Goal: Transaction & Acquisition: Book appointment/travel/reservation

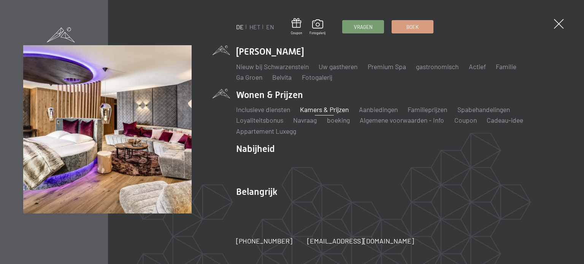
click at [317, 110] on font "Kamers & Prijzen" at bounding box center [324, 109] width 49 height 8
click at [318, 109] on font "Kamers & Prijzen" at bounding box center [324, 109] width 49 height 8
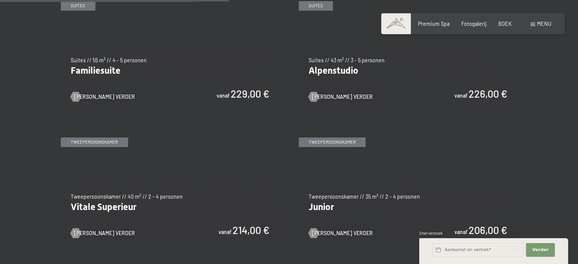
scroll to position [836, 0]
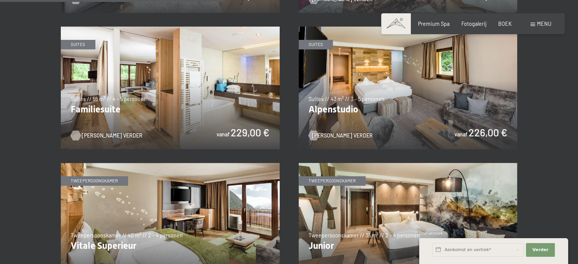
click at [98, 132] on font "[PERSON_NAME] verder" at bounding box center [112, 135] width 61 height 6
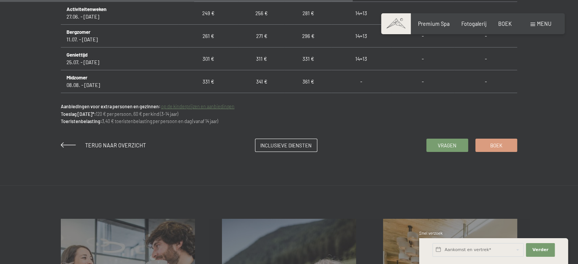
scroll to position [570, 0]
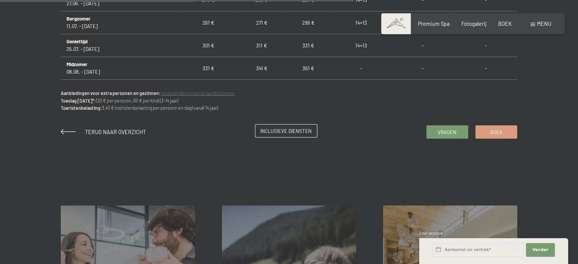
click at [291, 132] on font "Inclusieve diensten" at bounding box center [285, 131] width 51 height 6
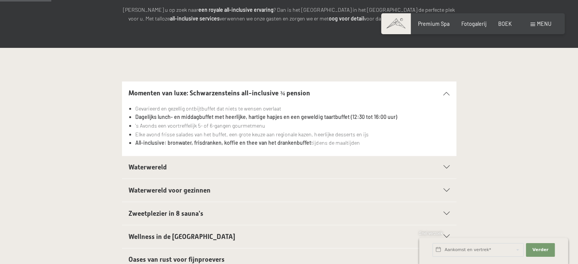
scroll to position [152, 0]
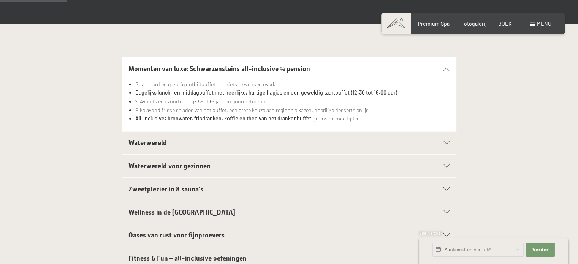
click at [446, 145] on div "Waterwereld" at bounding box center [288, 143] width 321 height 23
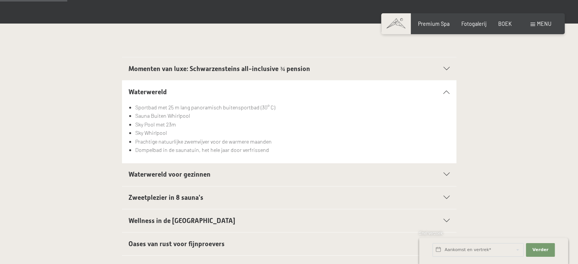
click at [448, 176] on icon at bounding box center [446, 174] width 6 height 3
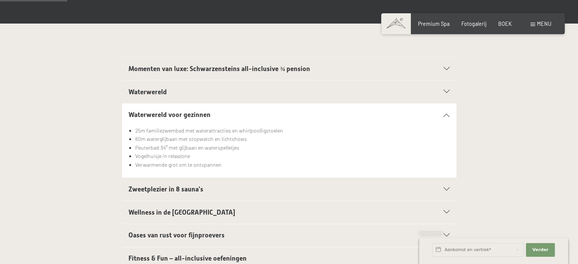
click at [442, 191] on div "Zweetplezier in 8 sauna's" at bounding box center [288, 189] width 321 height 23
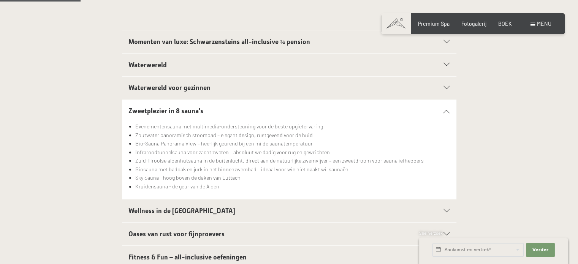
scroll to position [228, 0]
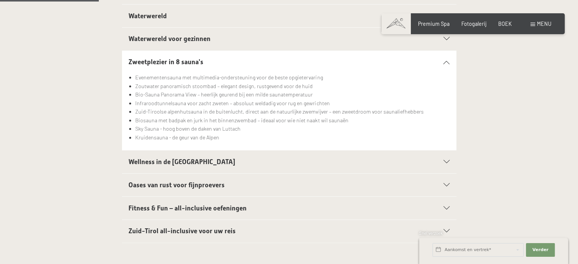
click at [444, 158] on div "Wellness in de spa" at bounding box center [288, 161] width 321 height 23
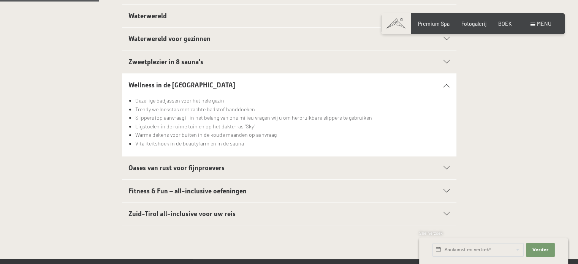
click at [447, 168] on icon at bounding box center [446, 167] width 6 height 3
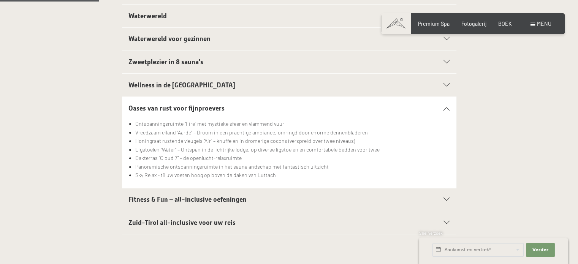
click at [447, 196] on div "Fitness & Fun – all-inclusive oefeningen" at bounding box center [288, 199] width 321 height 23
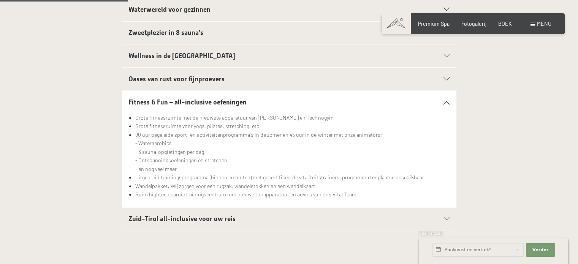
scroll to position [304, 0]
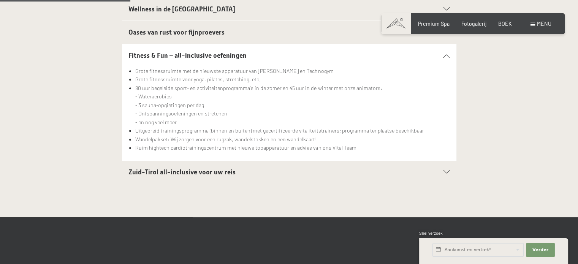
click at [446, 174] on div "Zuid-Tirol all-inclusive voor uw reis" at bounding box center [288, 172] width 321 height 23
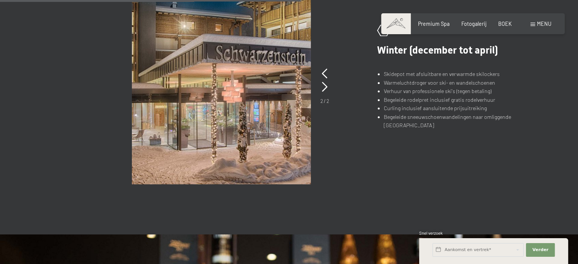
scroll to position [532, 0]
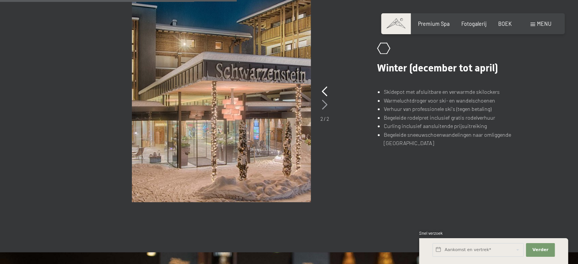
click at [324, 102] on icon at bounding box center [325, 105] width 6 height 10
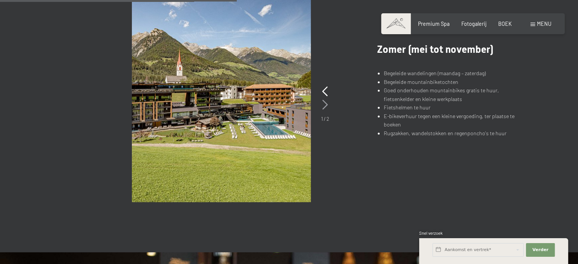
click at [324, 102] on icon at bounding box center [325, 105] width 6 height 10
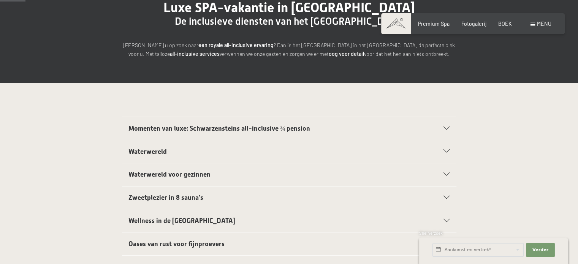
scroll to position [0, 0]
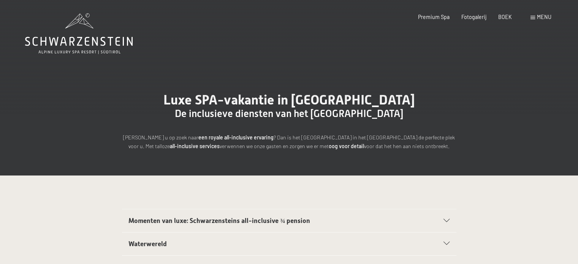
click at [76, 39] on icon at bounding box center [79, 33] width 108 height 41
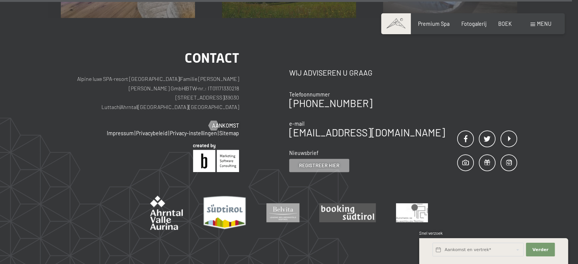
scroll to position [3208, 0]
click at [169, 94] on font "39030 Luttach" at bounding box center [170, 102] width 138 height 16
copy font "Luttach"
click at [172, 94] on font "39030 Luttach" at bounding box center [170, 102] width 138 height 16
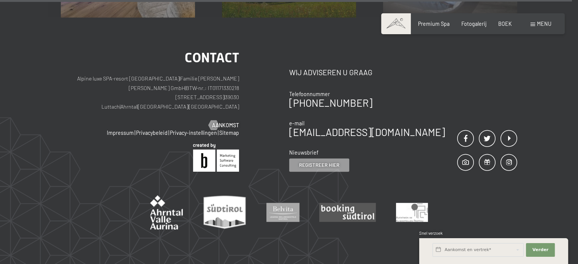
click at [172, 94] on font "39030 Luttach" at bounding box center [170, 102] width 138 height 16
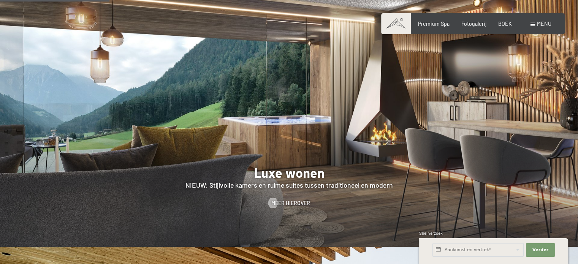
scroll to position [586, 0]
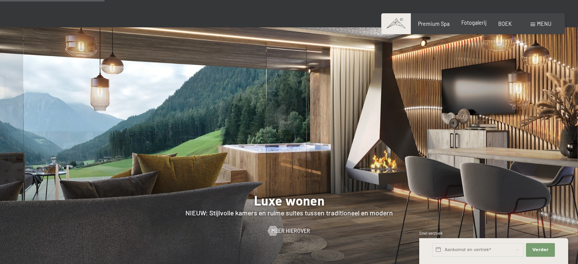
click at [480, 25] on font "Fotogalerij" at bounding box center [473, 22] width 25 height 6
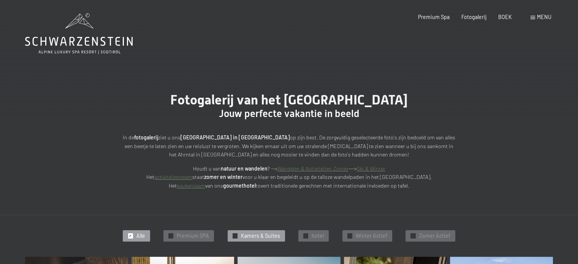
click at [261, 239] on span "Kamers & Suites" at bounding box center [260, 236] width 39 height 8
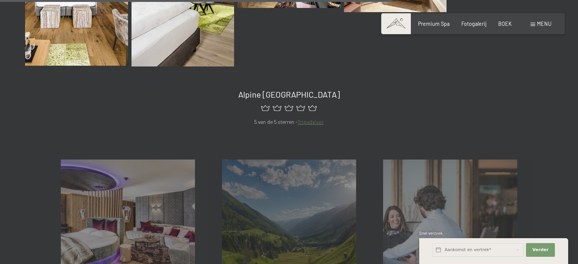
scroll to position [618, 0]
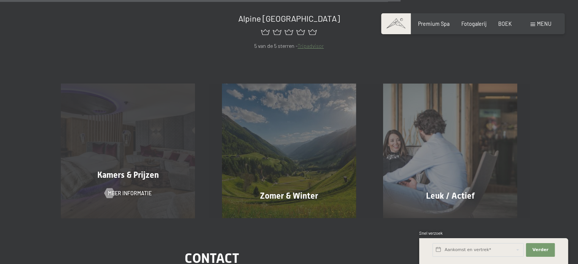
click at [156, 170] on font "Kamers & Prijzen" at bounding box center [128, 174] width 62 height 9
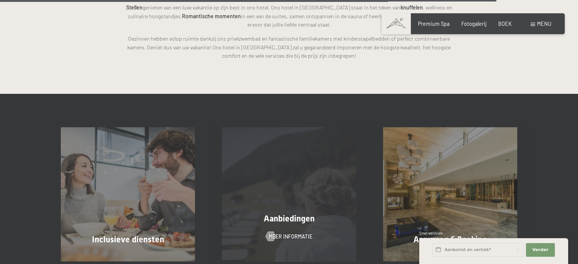
scroll to position [1880, 0]
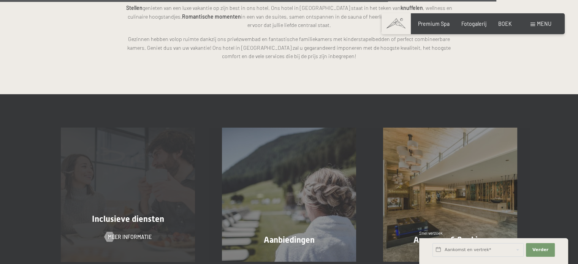
click at [161, 188] on div "Inclusieve diensten Meer informatie" at bounding box center [127, 195] width 161 height 134
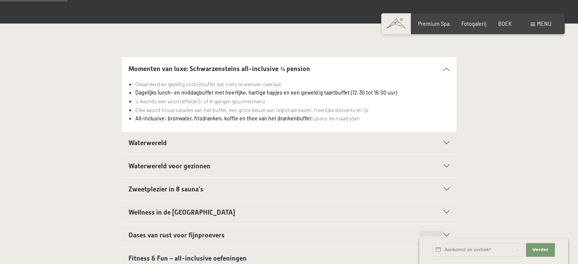
click at [320, 148] on div "Waterwereld" at bounding box center [288, 143] width 321 height 23
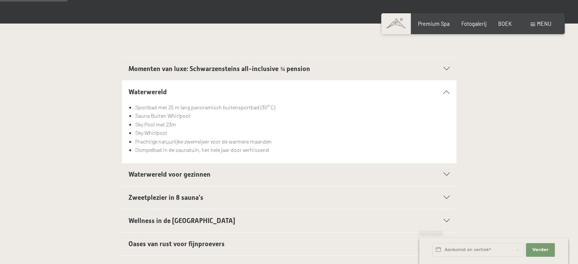
click at [317, 174] on h2 "Waterwereld voor gezinnen" at bounding box center [272, 174] width 289 height 9
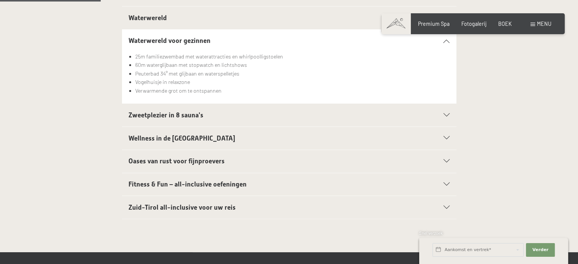
scroll to position [228, 0]
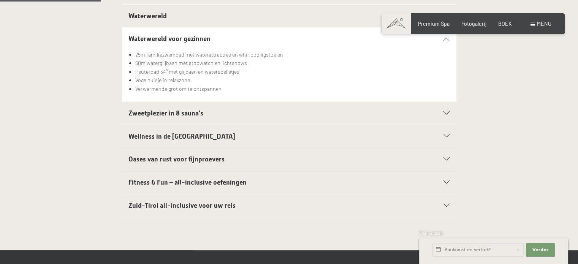
click at [282, 203] on h2 "Zuid-Tirol all-inclusive voor uw reis" at bounding box center [272, 205] width 289 height 9
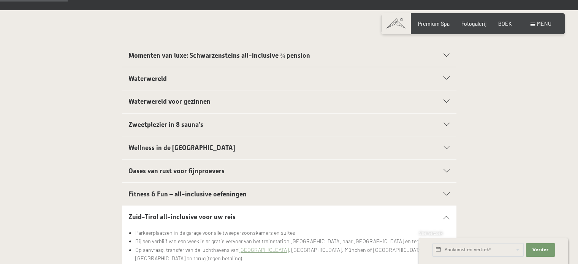
scroll to position [152, 0]
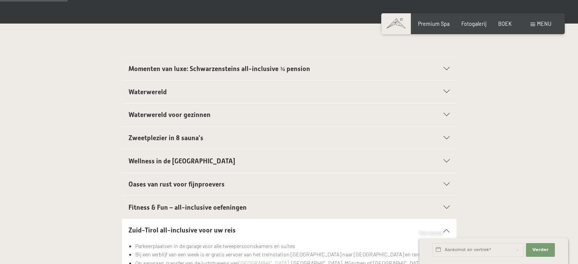
click at [293, 65] on h2 "Momenten van luxe: Schwarzensteins all-inclusive ¾ pension" at bounding box center [272, 68] width 289 height 9
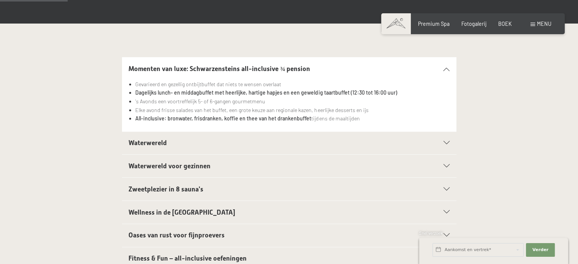
click at [293, 65] on font "Momenten van luxe: Schwarzensteins all-inclusive ¾ pension" at bounding box center [219, 69] width 182 height 8
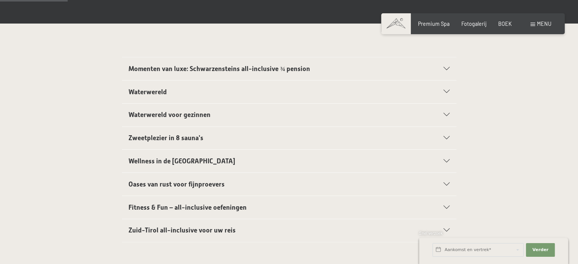
click at [201, 94] on h2 "Waterwereld" at bounding box center [272, 91] width 289 height 9
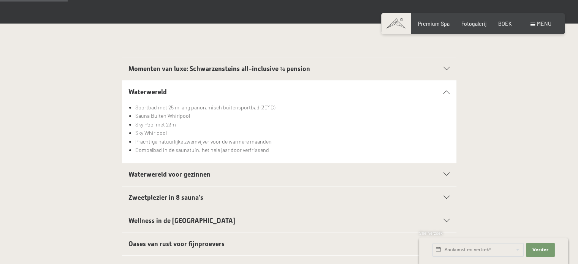
click at [188, 171] on font "Waterwereld voor gezinnen" at bounding box center [169, 175] width 82 height 8
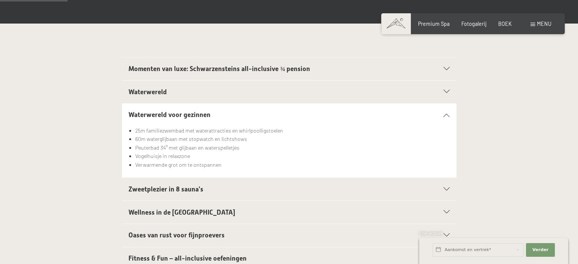
click at [173, 185] on h2 "Zweetplezier in 8 sauna's" at bounding box center [272, 189] width 289 height 9
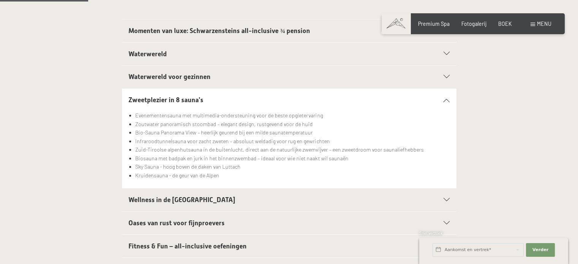
scroll to position [228, 0]
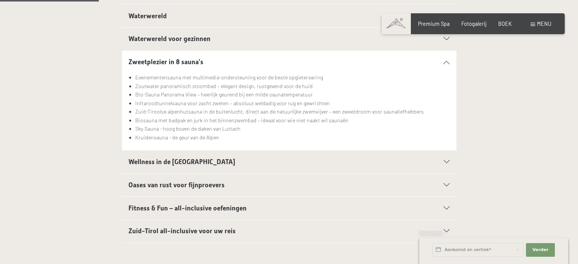
click at [185, 164] on h2 "Wellness in de spa" at bounding box center [272, 161] width 289 height 9
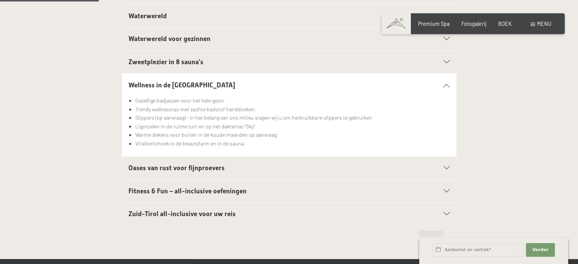
click at [193, 168] on font "Oases van rust voor fijnproevers" at bounding box center [176, 168] width 96 height 8
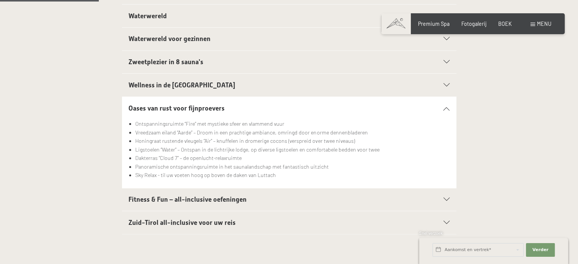
click at [202, 195] on h2 "Fitness & Fun – all-inclusive oefeningen" at bounding box center [272, 199] width 289 height 9
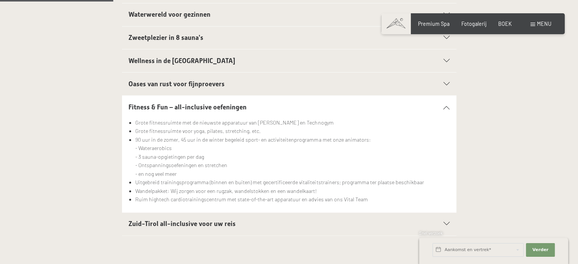
scroll to position [304, 0]
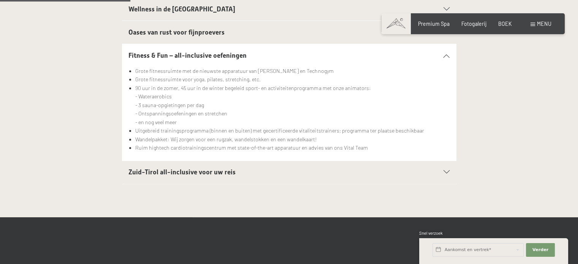
click at [195, 174] on font "Zuid-Tirol all-inclusive voor uw reis" at bounding box center [181, 172] width 107 height 8
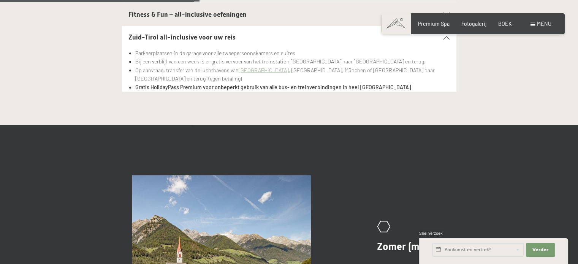
scroll to position [456, 0]
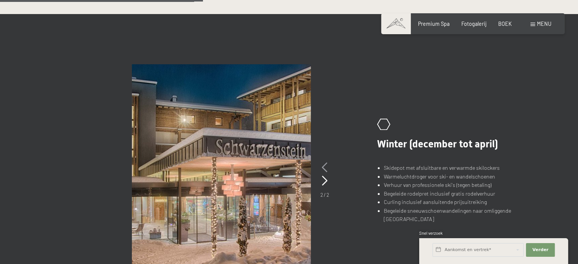
click at [324, 171] on icon at bounding box center [325, 168] width 6 height 10
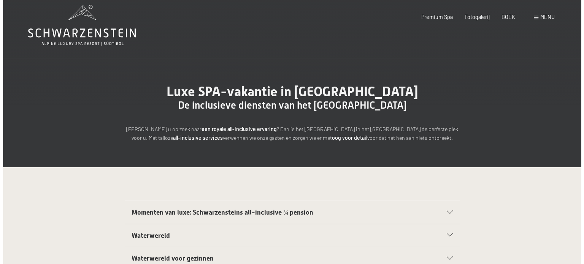
scroll to position [0, 0]
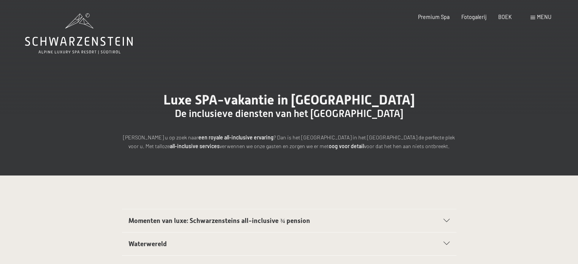
click at [534, 18] on span at bounding box center [532, 17] width 5 height 3
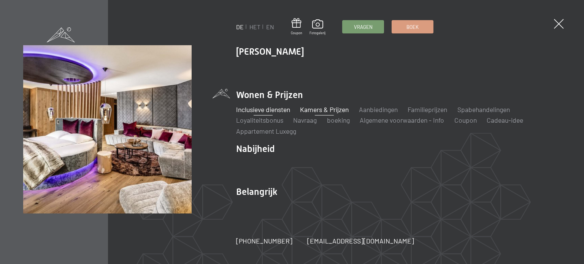
click at [327, 112] on font "Kamers & Prijzen" at bounding box center [324, 109] width 49 height 8
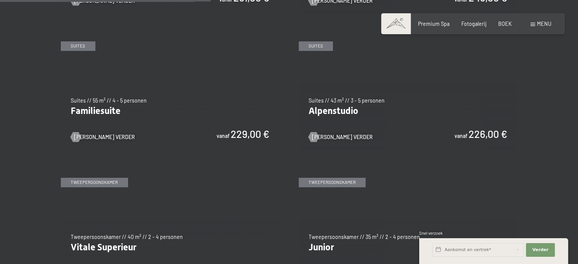
scroll to position [836, 0]
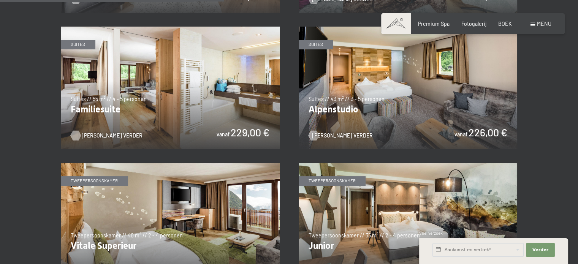
click at [91, 135] on font "Lees verder" at bounding box center [112, 135] width 61 height 6
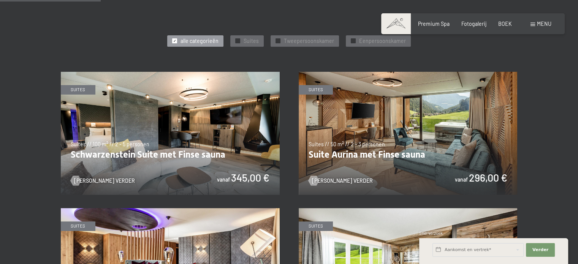
scroll to position [342, 0]
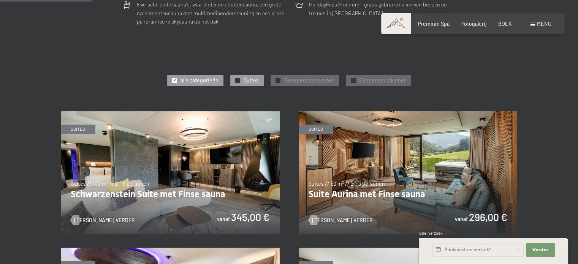
click at [249, 81] on font "Suites" at bounding box center [251, 80] width 15 height 6
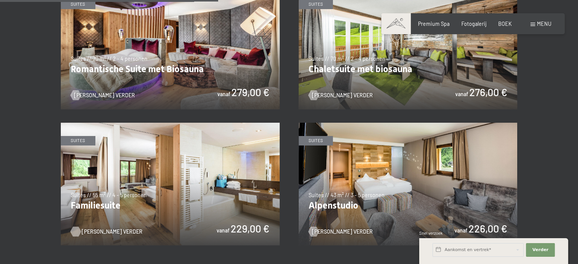
scroll to position [608, 0]
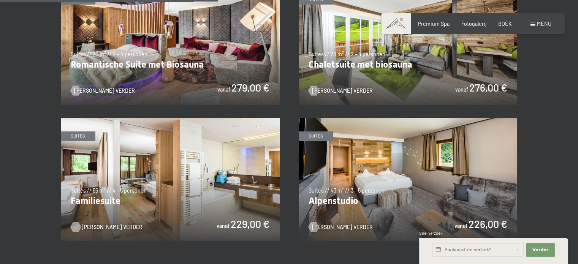
click at [243, 218] on img at bounding box center [170, 179] width 219 height 123
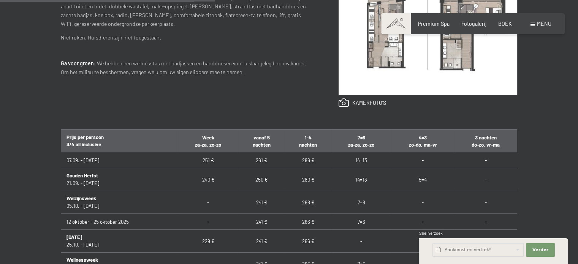
scroll to position [380, 0]
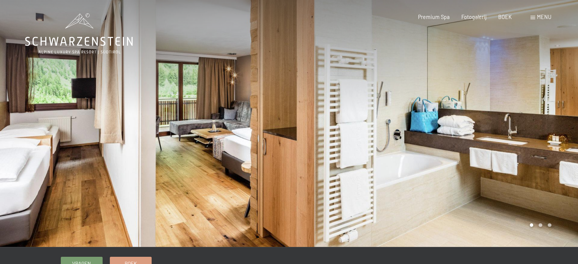
click at [304, 185] on div at bounding box center [433, 123] width 289 height 247
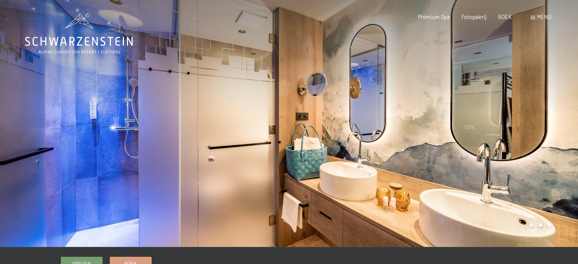
click at [305, 185] on div at bounding box center [433, 123] width 289 height 247
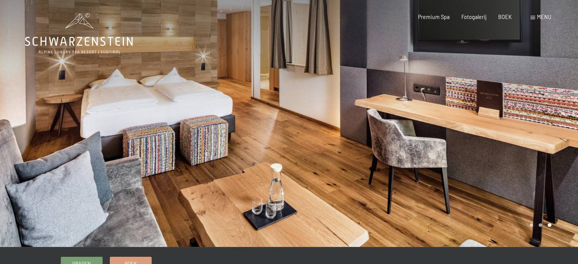
click at [305, 185] on div at bounding box center [433, 123] width 289 height 247
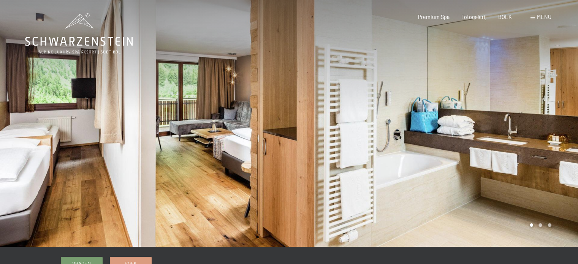
click at [309, 189] on div at bounding box center [433, 123] width 289 height 247
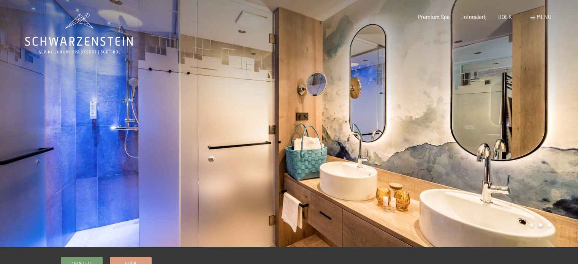
click at [309, 190] on div at bounding box center [433, 123] width 289 height 247
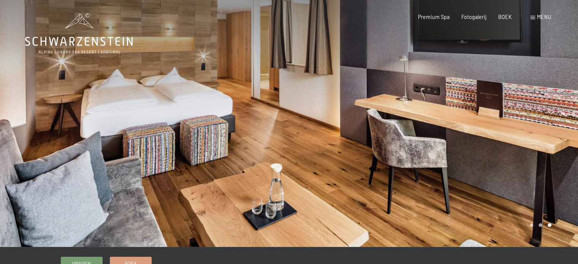
click at [309, 190] on div at bounding box center [433, 123] width 289 height 247
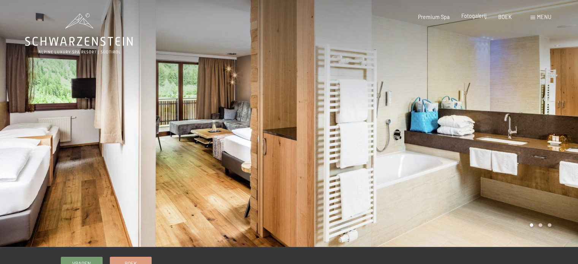
click at [472, 17] on font "Fotogalerij" at bounding box center [473, 16] width 25 height 6
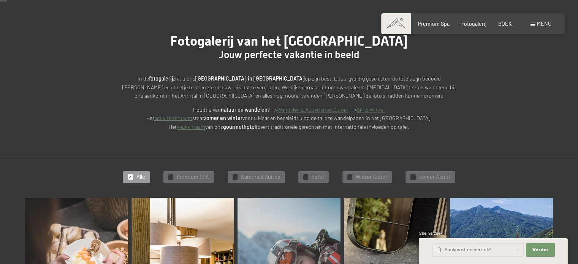
scroll to position [114, 0]
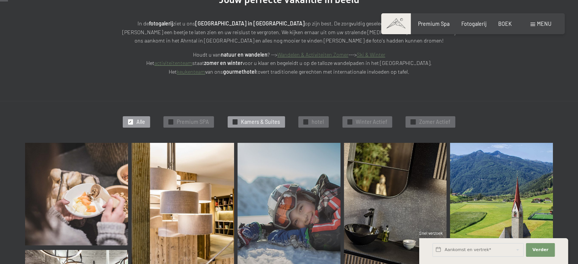
click at [266, 123] on font "Kamers & Suites" at bounding box center [260, 122] width 39 height 6
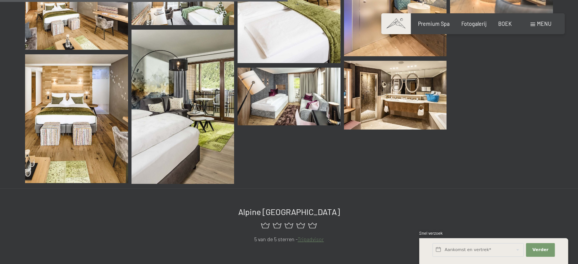
scroll to position [428, 0]
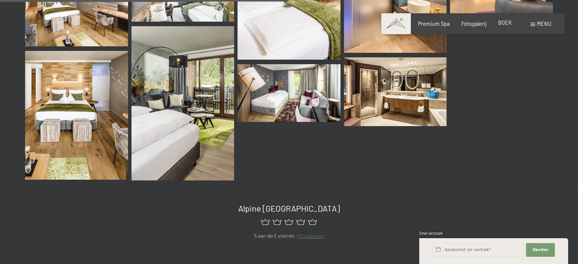
click at [502, 25] on font "BOEK" at bounding box center [505, 22] width 14 height 6
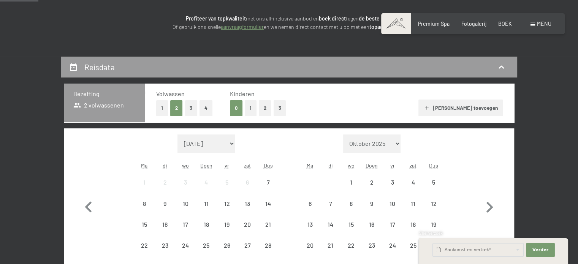
scroll to position [114, 0]
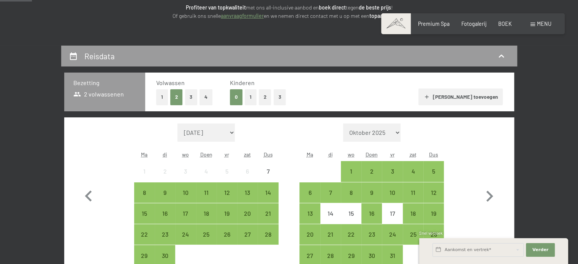
click at [264, 103] on button "2" at bounding box center [265, 97] width 13 height 16
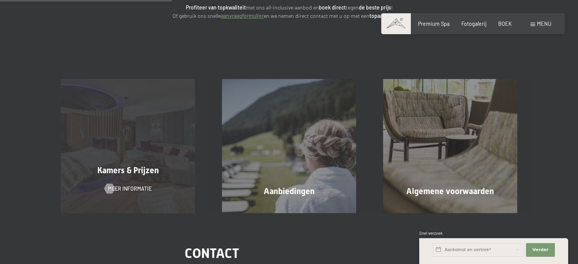
click at [140, 154] on div "Kamers & [PERSON_NAME] informatie" at bounding box center [127, 146] width 161 height 134
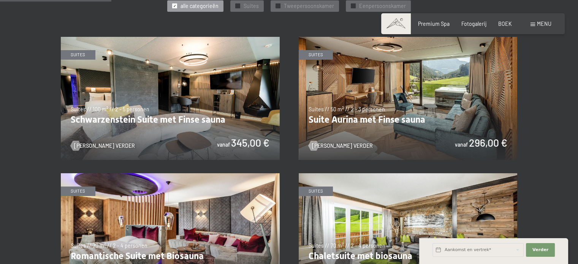
scroll to position [418, 0]
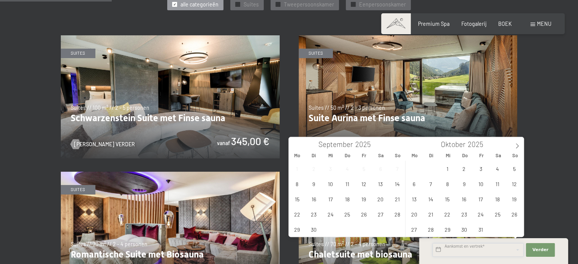
click at [508, 253] on input "text" at bounding box center [477, 250] width 91 height 14
click at [517, 146] on icon at bounding box center [516, 145] width 5 height 5
click at [516, 145] on icon at bounding box center [516, 145] width 5 height 5
type input "2026"
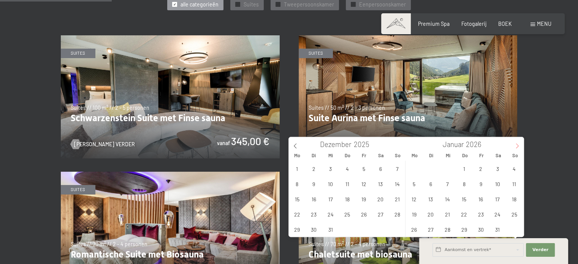
click at [516, 145] on icon at bounding box center [516, 145] width 5 height 5
type input "2026"
click at [516, 145] on icon at bounding box center [516, 145] width 5 height 5
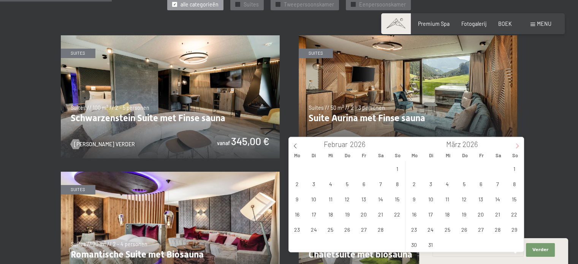
click at [516, 145] on icon at bounding box center [516, 145] width 5 height 5
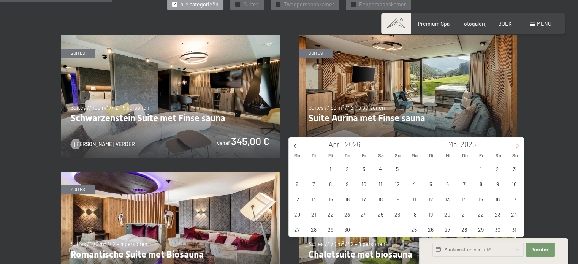
click at [516, 145] on icon at bounding box center [516, 145] width 5 height 5
click at [463, 197] on span "16" at bounding box center [464, 199] width 15 height 15
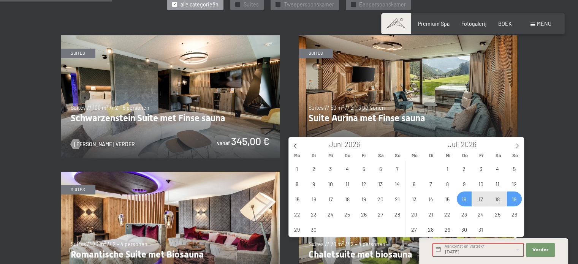
click at [515, 199] on span "19" at bounding box center [514, 199] width 15 height 15
type input "[DATE] - [DATE]"
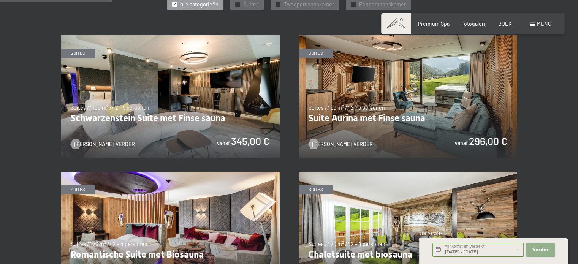
click at [537, 247] on font "Verder" at bounding box center [540, 249] width 16 height 5
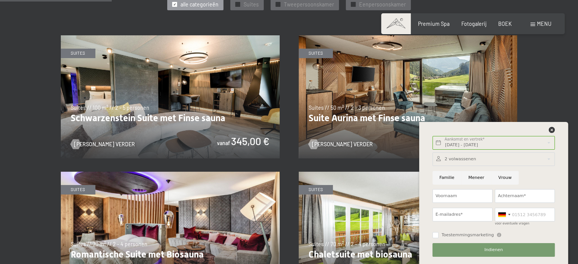
click at [487, 162] on div at bounding box center [493, 159] width 122 height 14
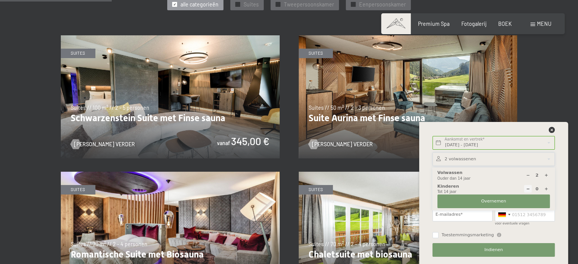
click at [546, 189] on icon at bounding box center [546, 189] width 4 height 4
type input "1"
select select
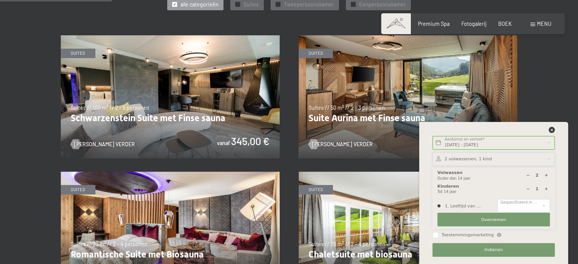
click at [546, 189] on icon at bounding box center [546, 189] width 4 height 4
type input "2"
select select
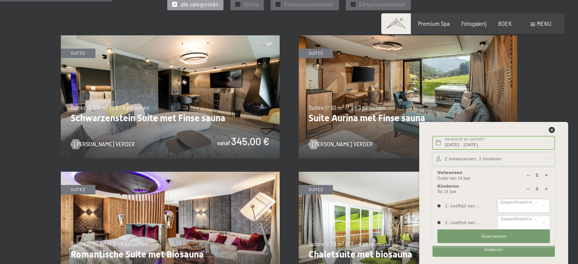
click at [543, 201] on select "0 1 2 3 4 5 6 7 8 9 10 11 12 13 14" at bounding box center [523, 206] width 52 height 14
select select "14"
click at [497, 199] on select "0 1 2 3 4 5 6 7 8 9 10 11 12 13 14" at bounding box center [523, 206] width 52 height 14
click at [533, 220] on select "0 1 2 3 4 5 6 7 8 9 10 11 12 13 14" at bounding box center [523, 223] width 52 height 14
select select "10"
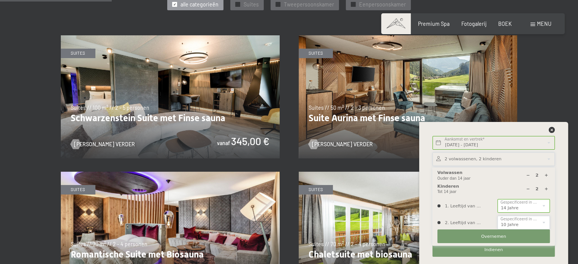
click at [497, 216] on select "0 1 2 3 4 5 6 7 8 9 10 11 12 13 14" at bounding box center [523, 223] width 52 height 14
click at [500, 234] on font "Overnemen" at bounding box center [493, 236] width 25 height 5
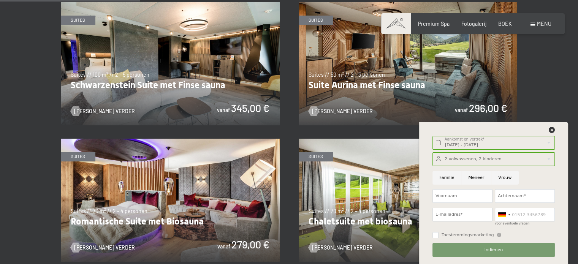
scroll to position [532, 0]
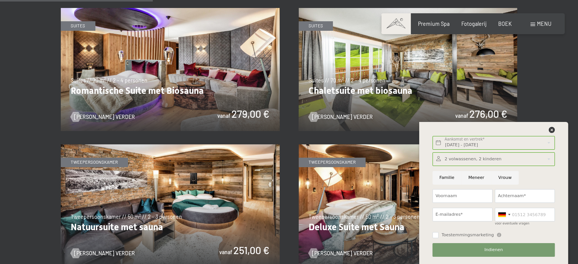
scroll to position [570, 0]
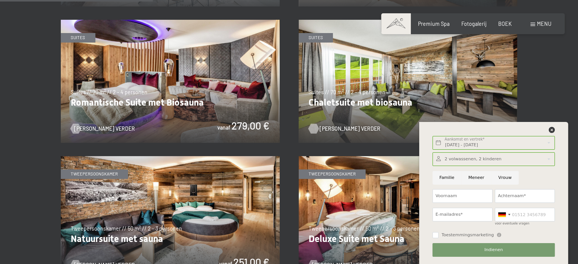
click at [337, 128] on font "[PERSON_NAME] verder" at bounding box center [350, 128] width 61 height 6
click at [359, 101] on img at bounding box center [408, 81] width 219 height 123
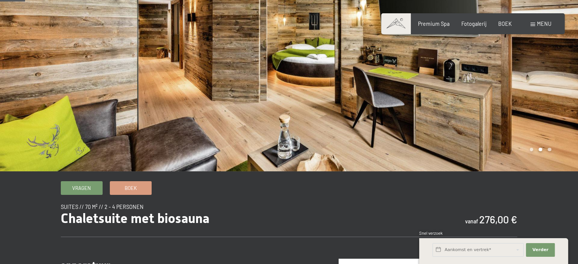
scroll to position [38, 0]
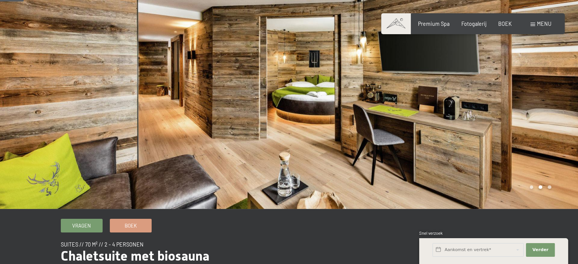
click at [534, 139] on div at bounding box center [433, 85] width 289 height 247
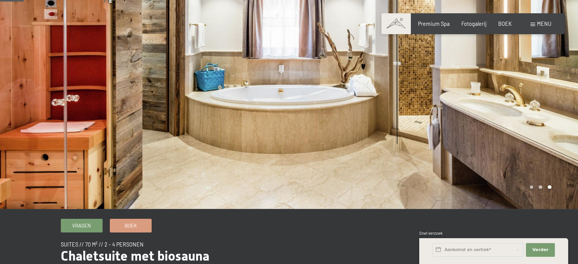
click at [534, 139] on div at bounding box center [433, 85] width 289 height 247
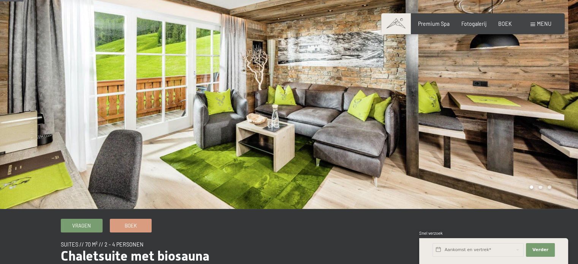
click at [534, 139] on div at bounding box center [433, 85] width 289 height 247
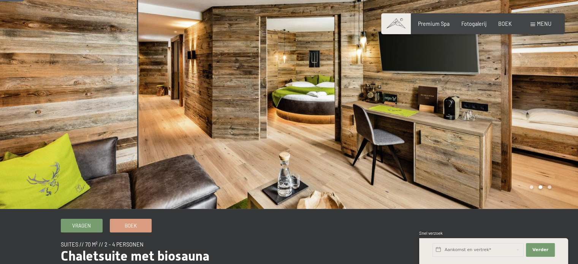
click at [534, 139] on div at bounding box center [433, 85] width 289 height 247
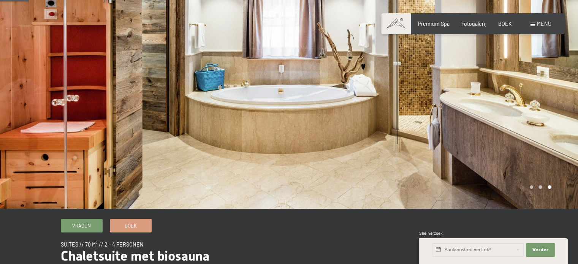
scroll to position [38, 0]
click at [444, 117] on div at bounding box center [433, 85] width 289 height 247
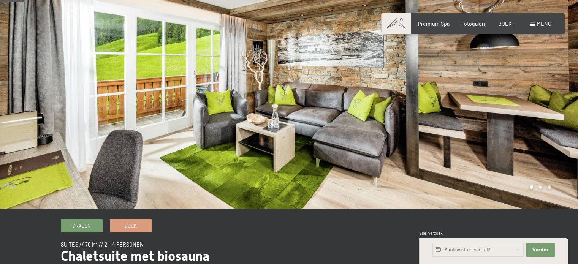
click at [444, 117] on div at bounding box center [433, 85] width 289 height 247
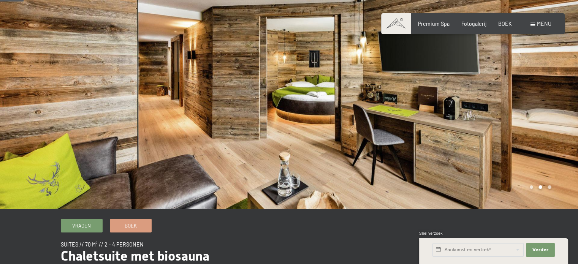
click at [444, 117] on div at bounding box center [433, 85] width 289 height 247
